Goal: Information Seeking & Learning: Check status

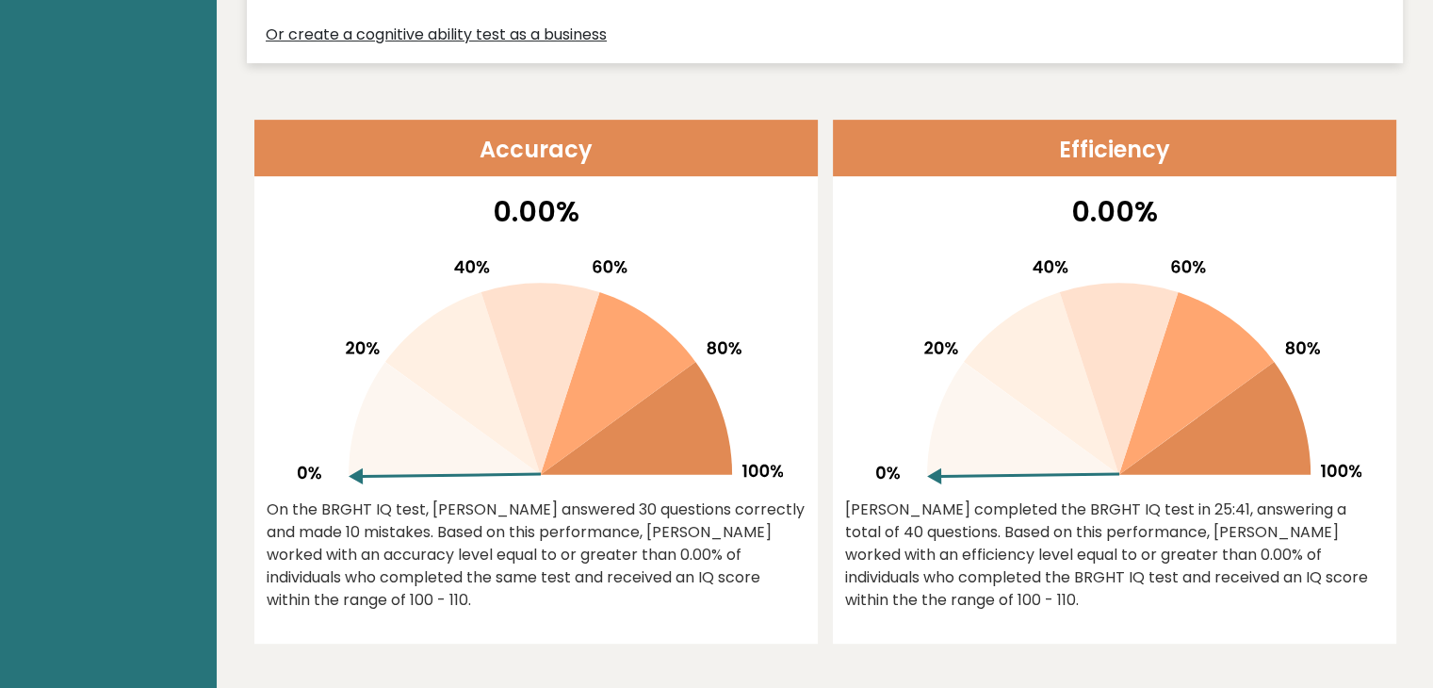
scroll to position [848, 0]
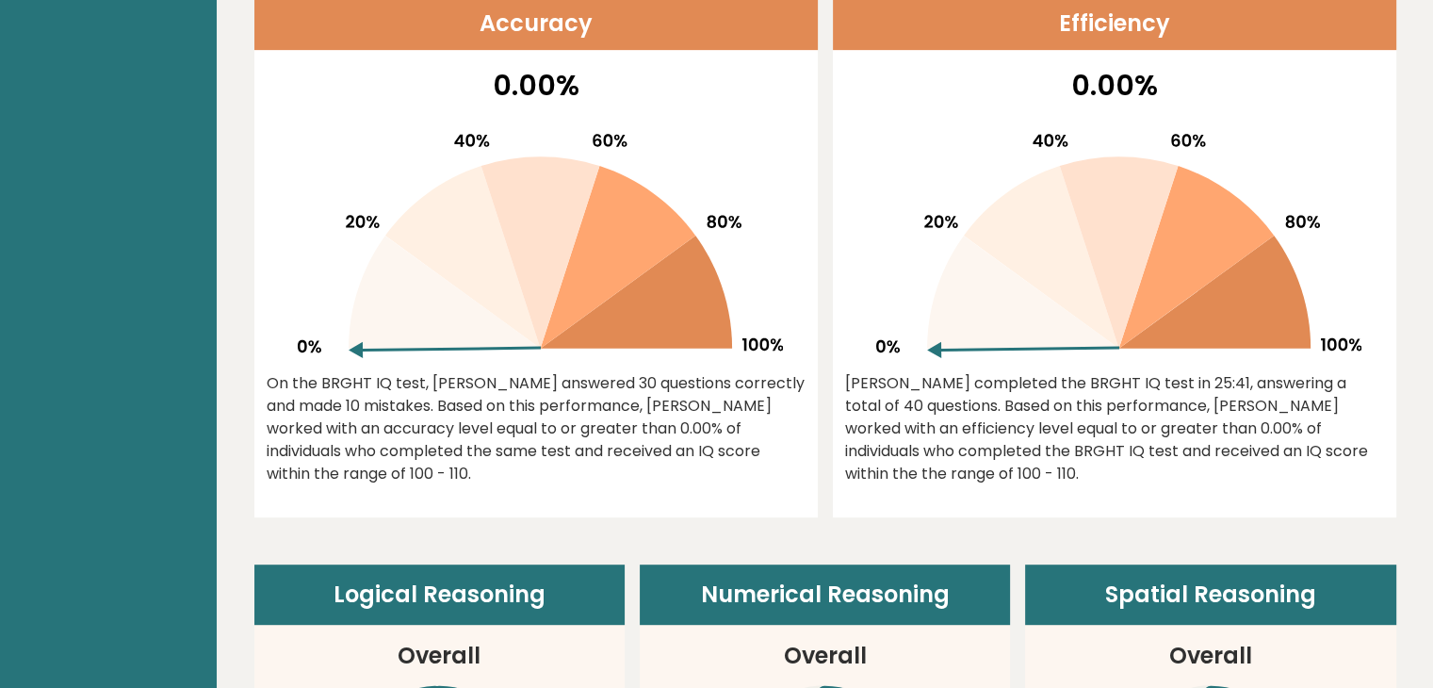
drag, startPoint x: 598, startPoint y: 442, endPoint x: 754, endPoint y: 449, distance: 155.7
click at [754, 449] on div "On the BRGHT IQ test, [PERSON_NAME] answered 30 questions correctly and made 10…" at bounding box center [536, 428] width 539 height 113
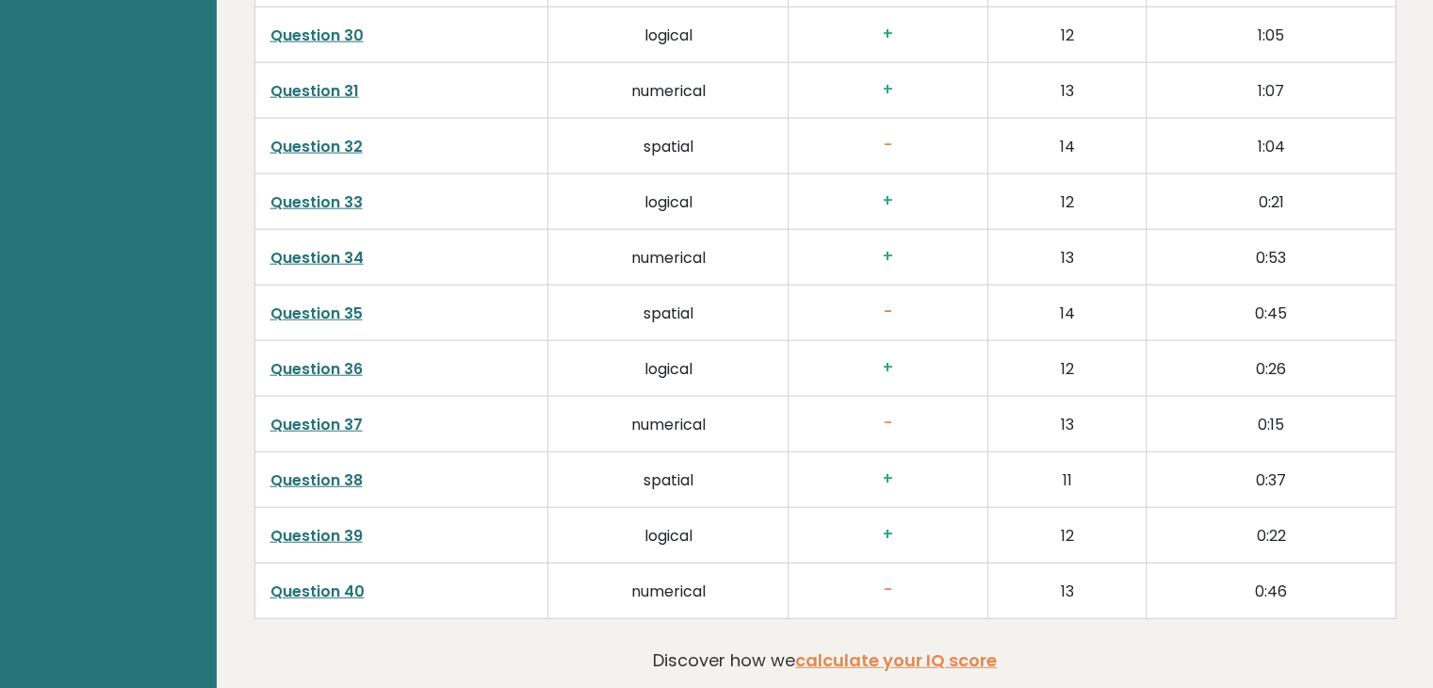
scroll to position [4813, 0]
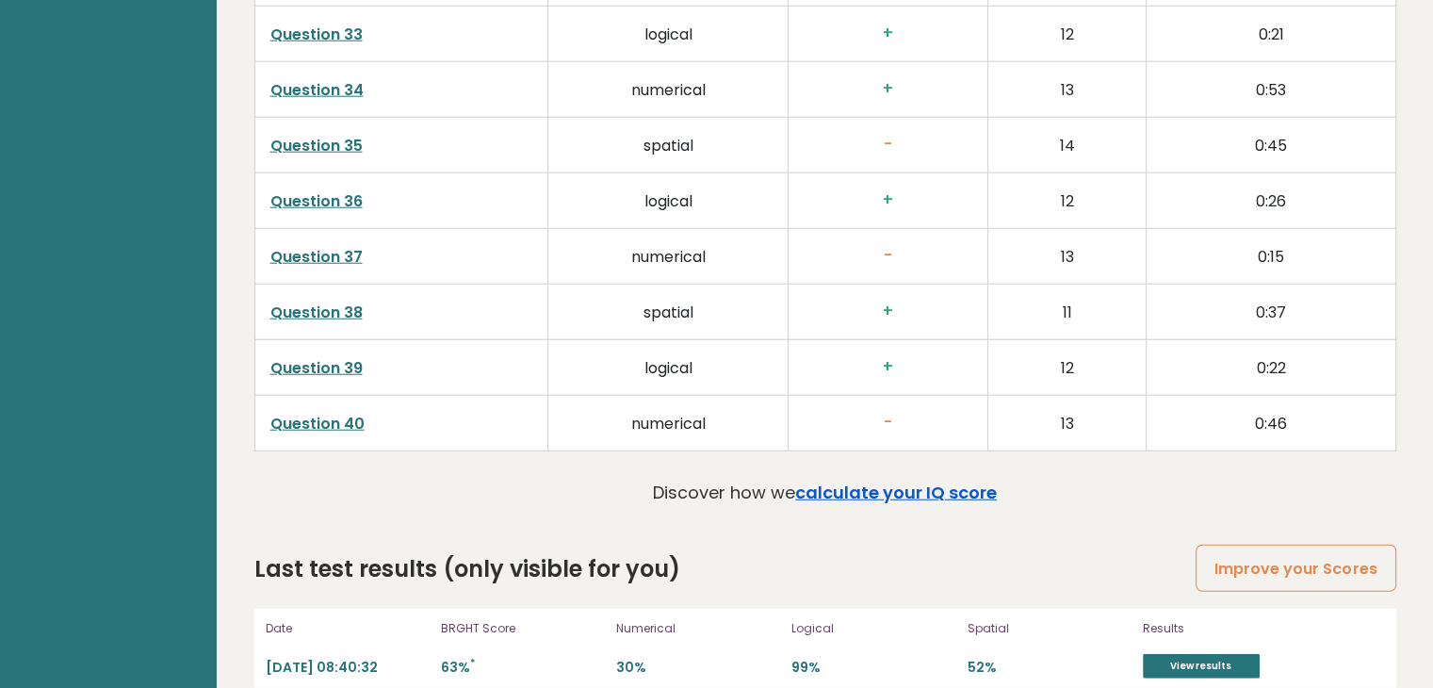
click at [901, 481] on link "calculate your IQ score" at bounding box center [896, 493] width 202 height 24
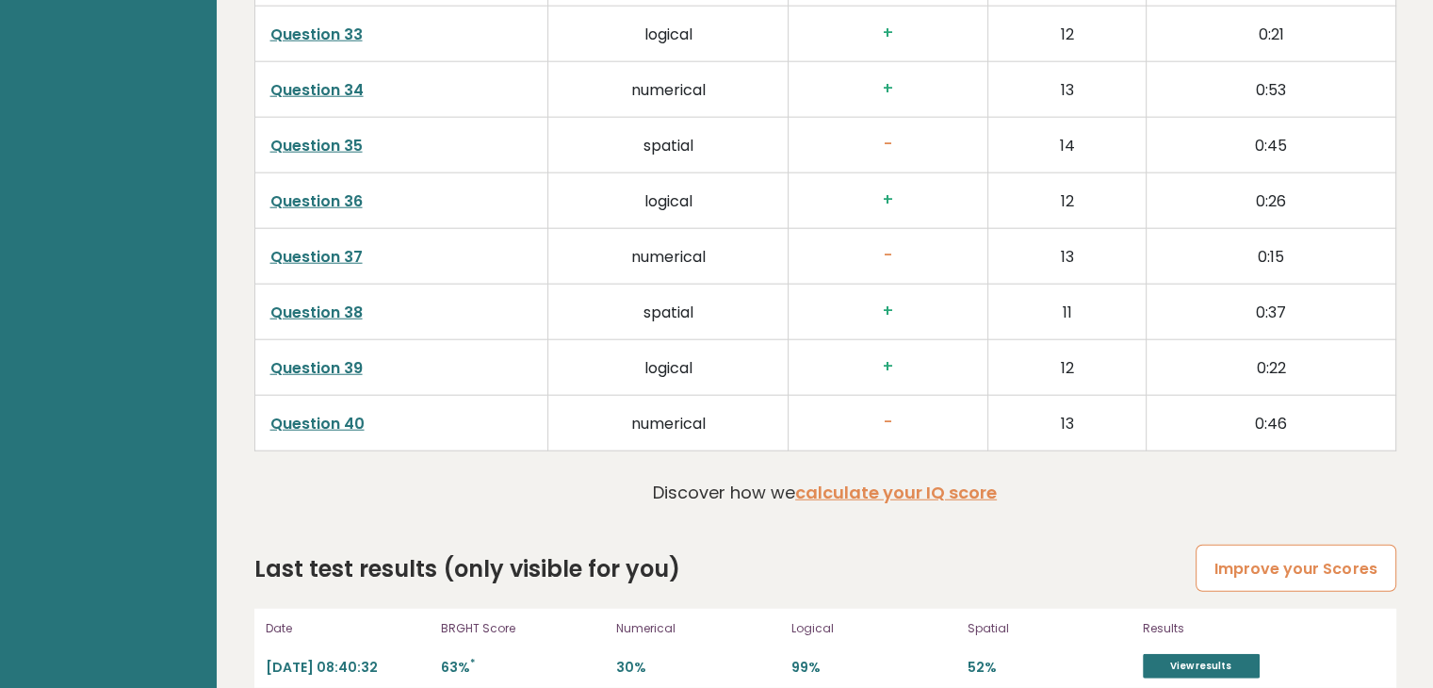
click at [1241, 545] on link "Improve your Scores" at bounding box center [1296, 569] width 200 height 48
click at [1159, 654] on link "View results" at bounding box center [1201, 666] width 117 height 24
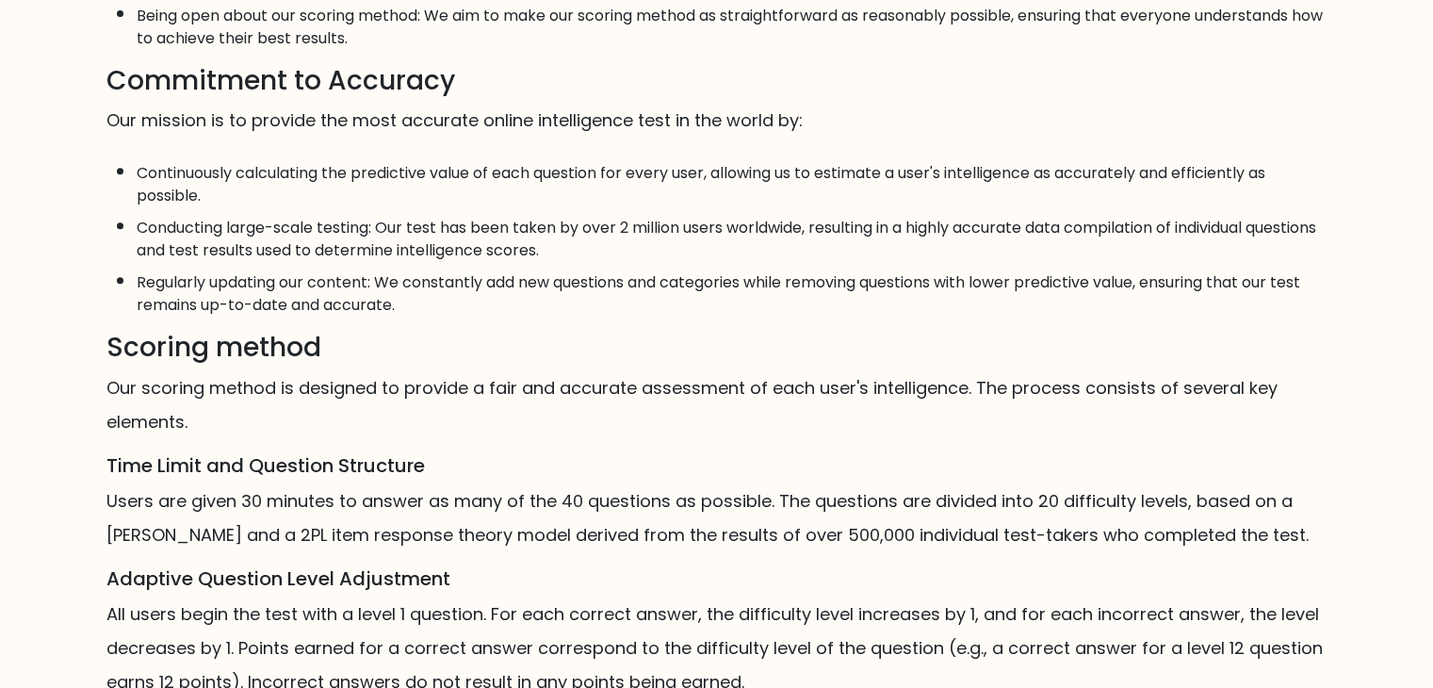
scroll to position [927, 0]
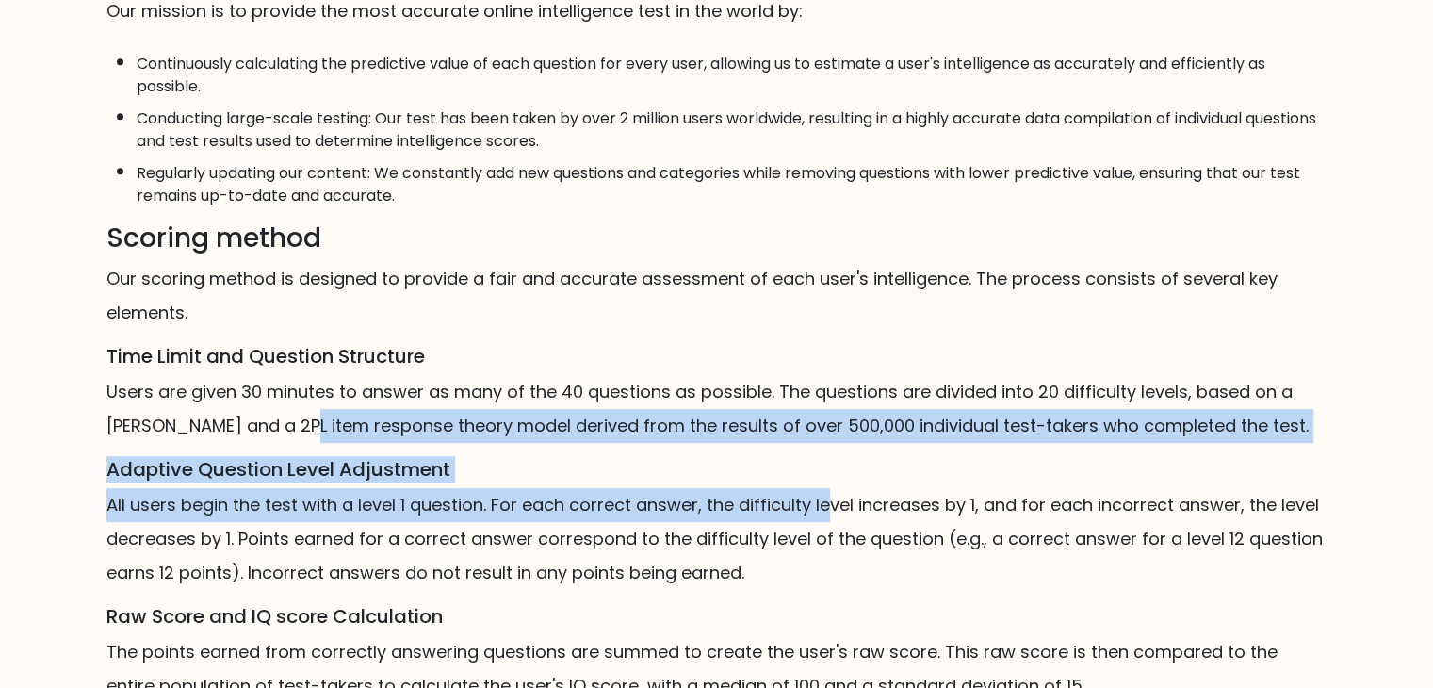
drag, startPoint x: 300, startPoint y: 423, endPoint x: 825, endPoint y: 517, distance: 534.1
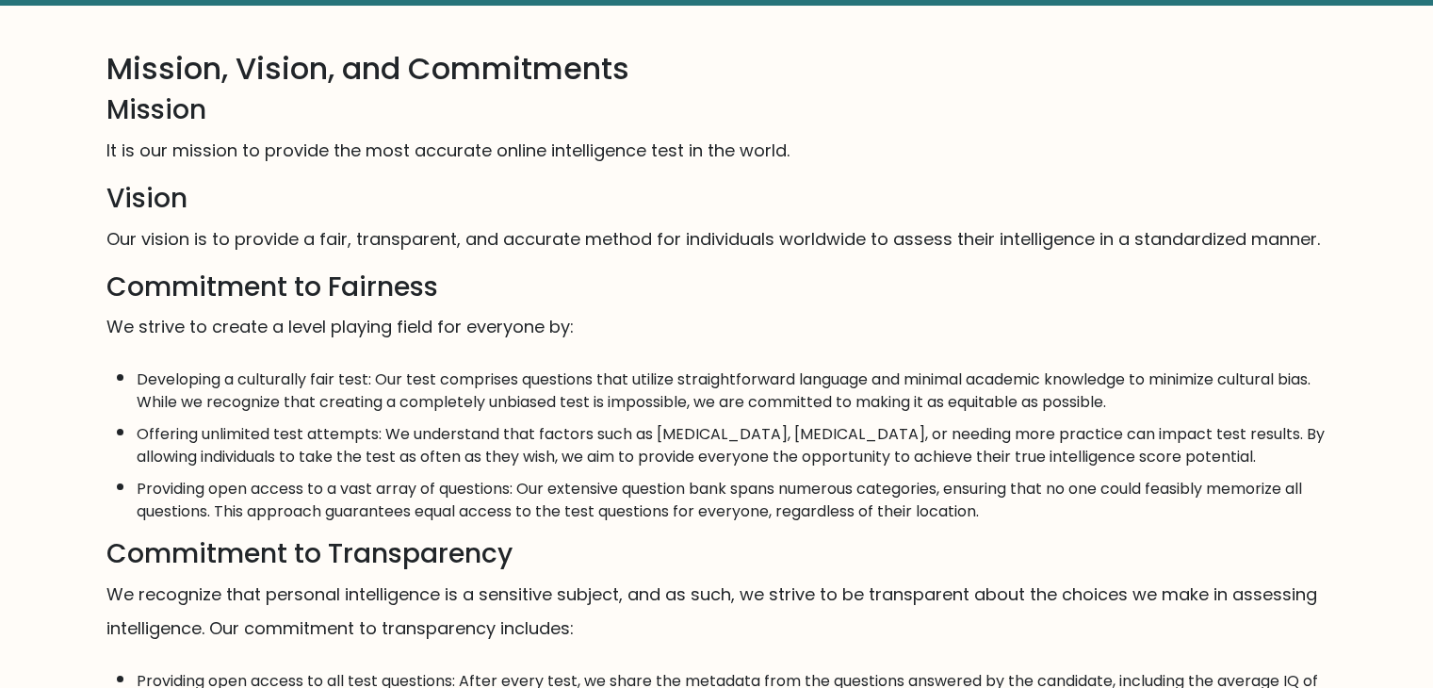
scroll to position [0, 0]
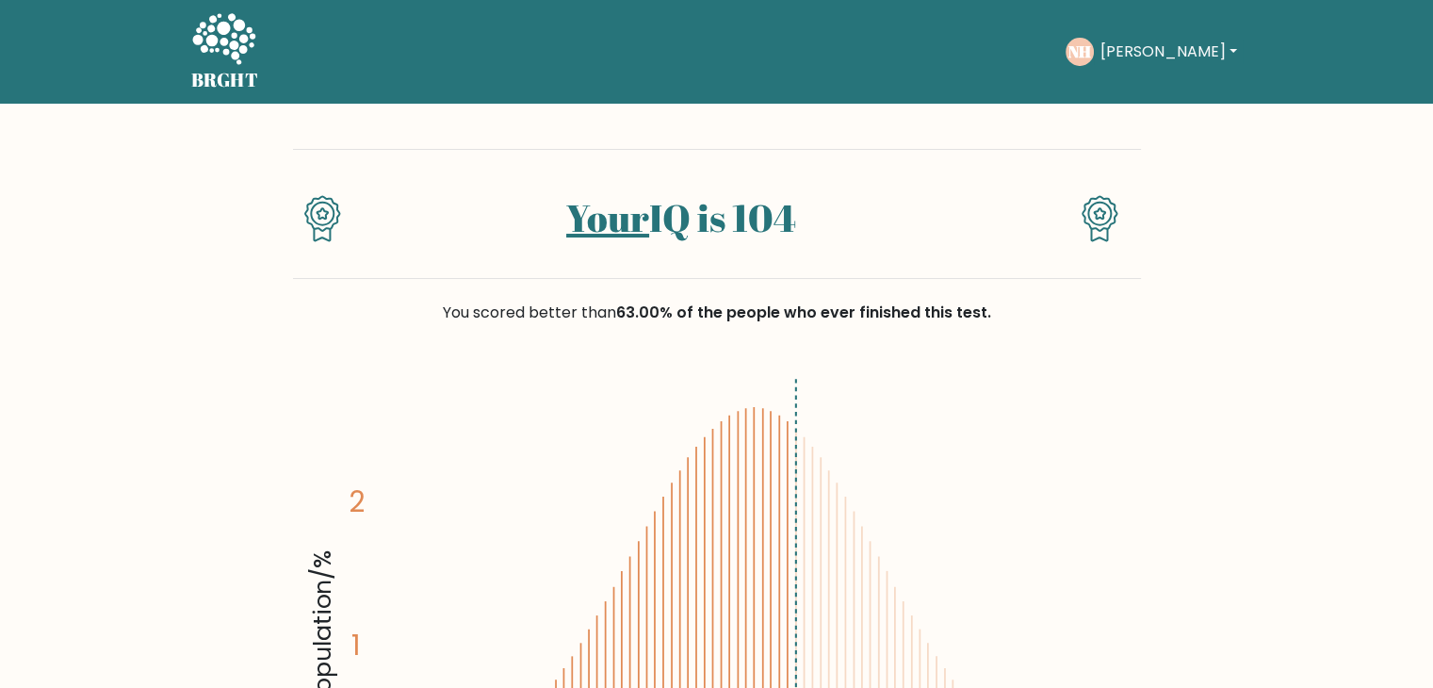
click at [616, 220] on link "Your" at bounding box center [607, 217] width 83 height 51
